Goal: Find specific page/section: Find specific page/section

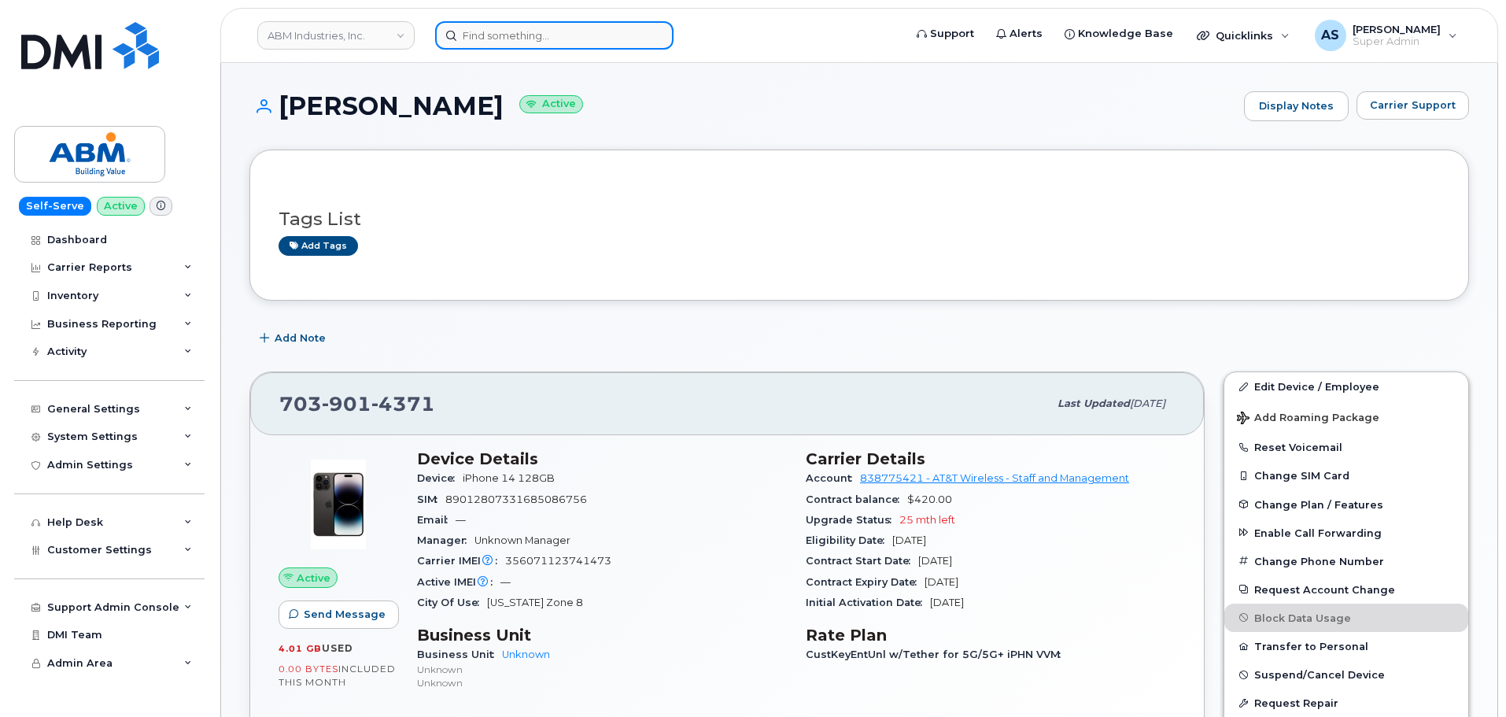
click at [498, 38] on input at bounding box center [554, 35] width 238 height 28
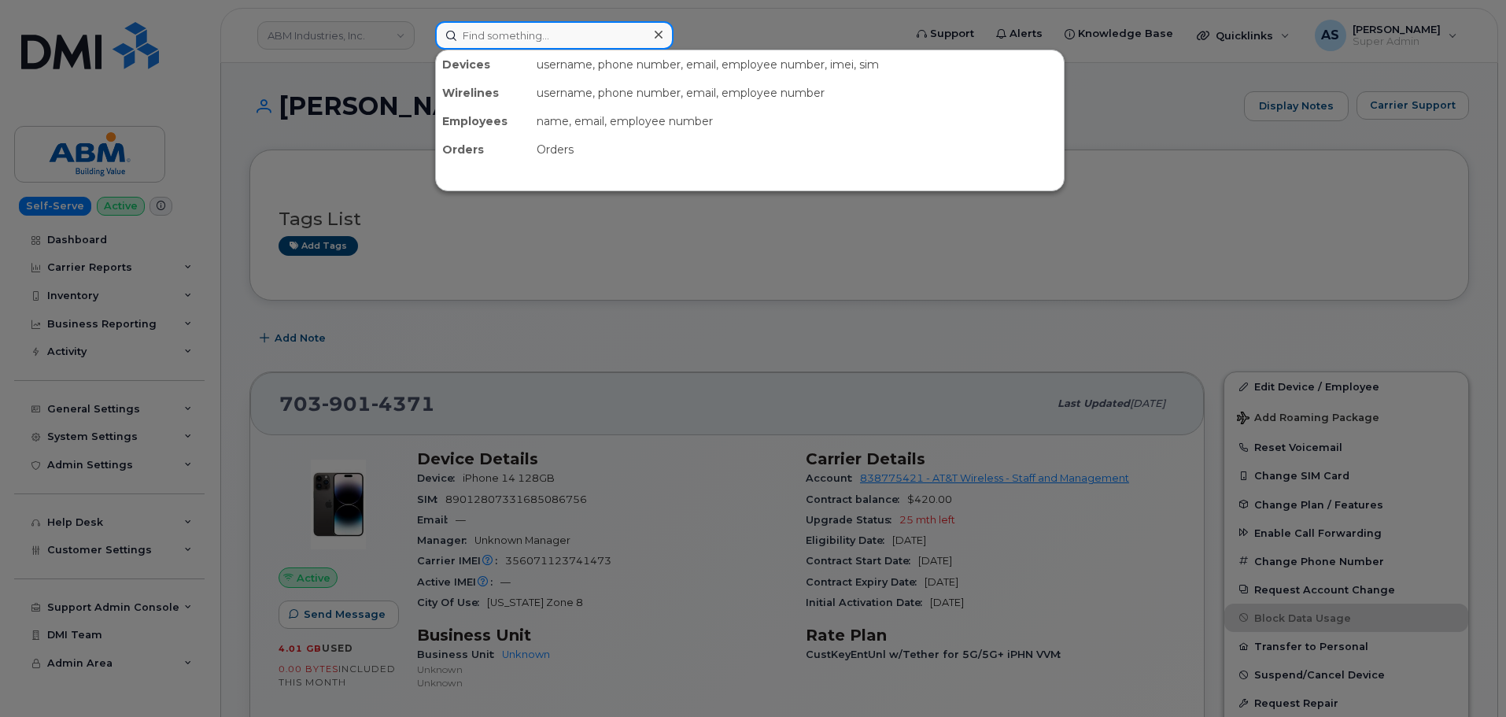
paste input "8645772756"
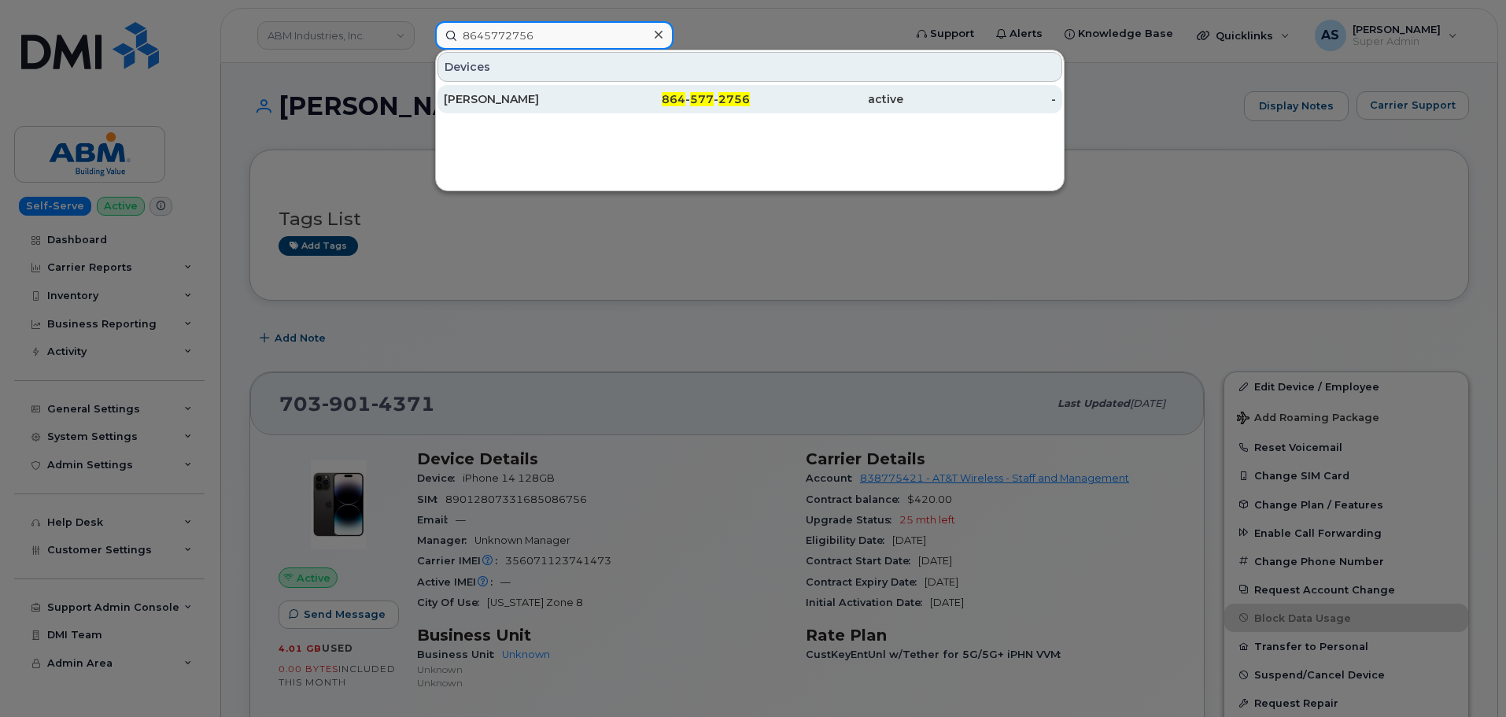
type input "8645772756"
click at [537, 102] on div "[PERSON_NAME]" at bounding box center [520, 99] width 153 height 16
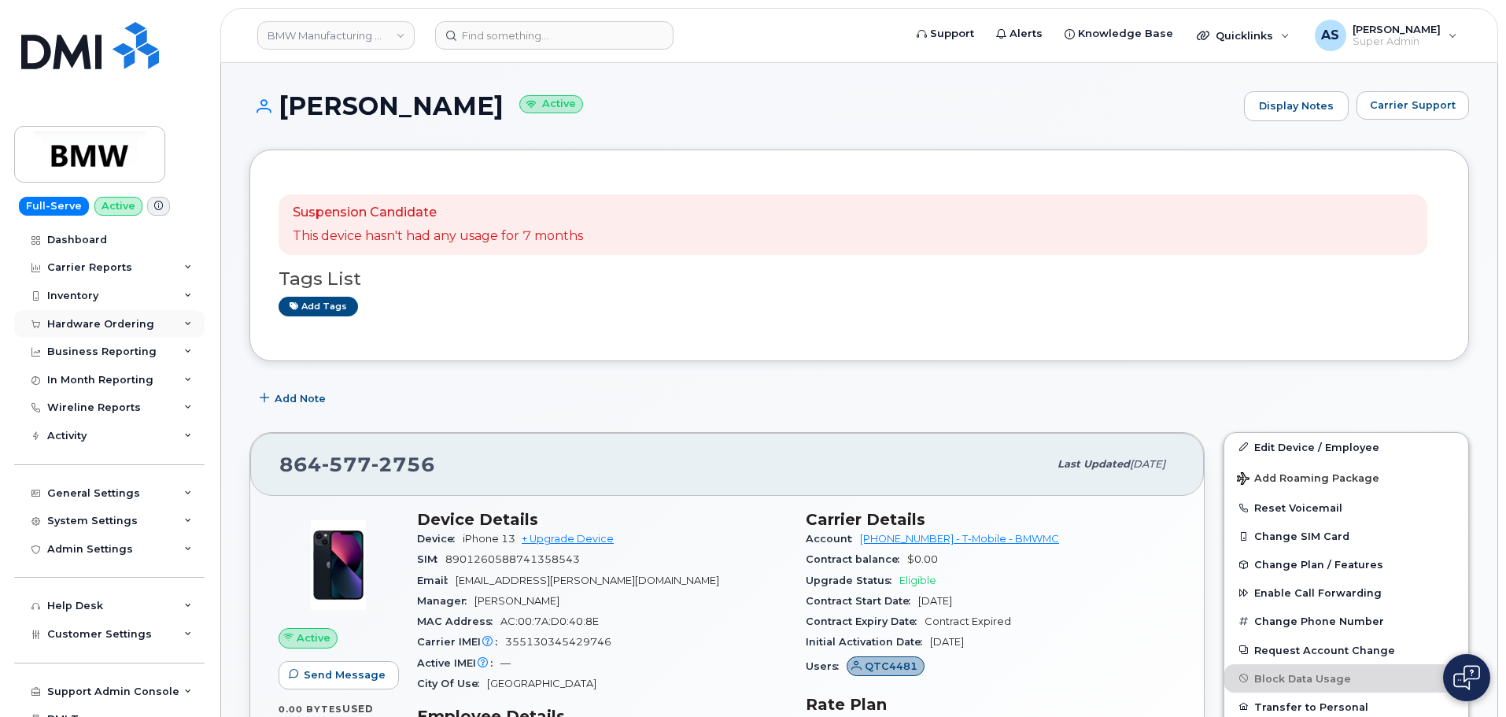
click at [137, 330] on div "Hardware Ordering" at bounding box center [100, 324] width 107 height 13
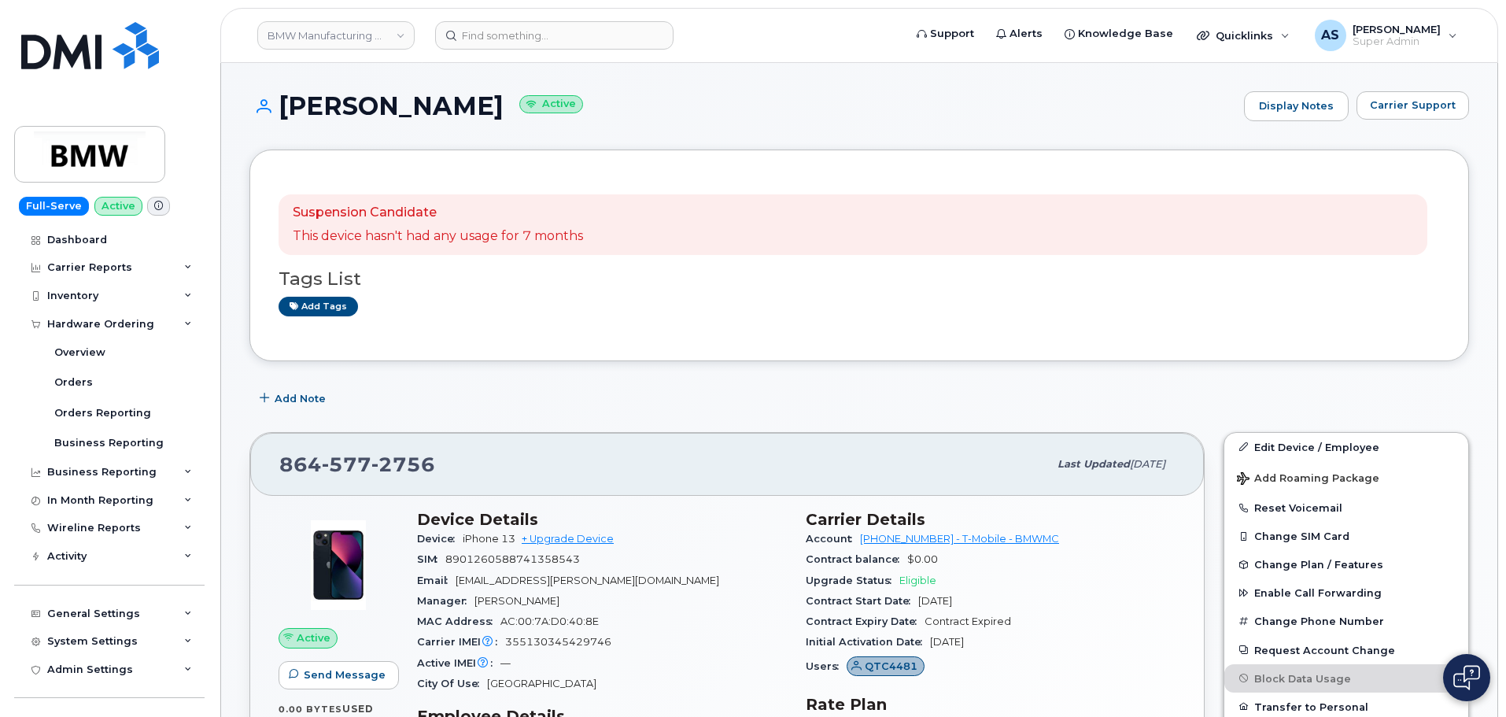
click at [714, 111] on h1 "Damian Garcia Active" at bounding box center [742, 106] width 987 height 28
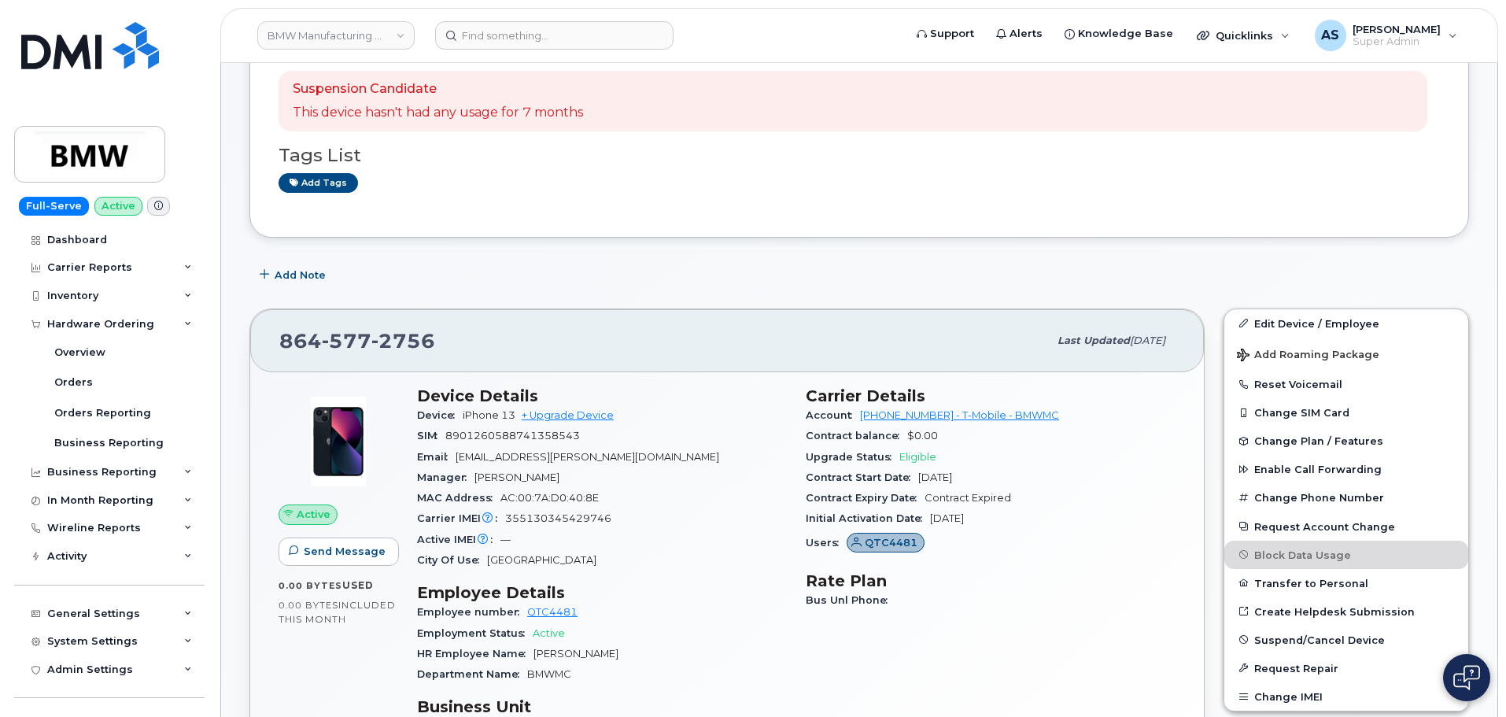
scroll to position [157, 0]
